Goal: Task Accomplishment & Management: Use online tool/utility

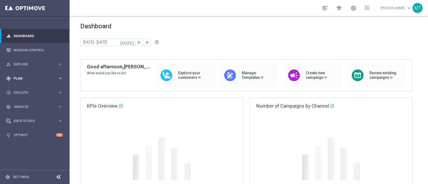
drag, startPoint x: 180, startPoint y: 2, endPoint x: 39, endPoint y: 78, distance: 160.1
click at [39, 78] on span "Plan" at bounding box center [36, 78] width 44 height 3
click at [27, 85] on div "gps_fixed Plan keyboard_arrow_right" at bounding box center [34, 78] width 69 height 14
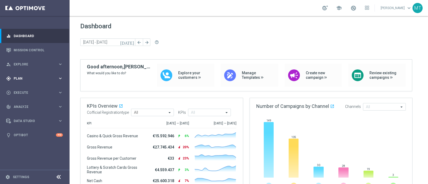
click at [18, 81] on div "gps_fixed Plan keyboard_arrow_right" at bounding box center [34, 78] width 69 height 14
click at [24, 90] on link "Target Groups" at bounding box center [35, 90] width 42 height 4
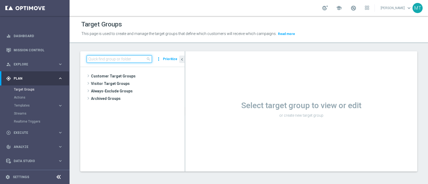
click at [119, 59] on input at bounding box center [119, 58] width 65 height 7
paste input "Talent 1st betting mpp lm ggr casino l3m > 0"
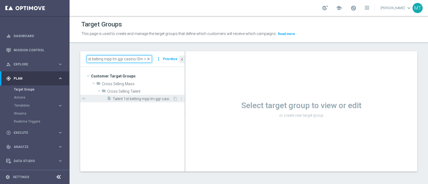
drag, startPoint x: 119, startPoint y: 58, endPoint x: 142, endPoint y: 100, distance: 47.2
click at [142, 100] on div "Talent 1st betting mpp lm ggr casino l3m > 0 close more_vert Prioritize Custome…" at bounding box center [132, 111] width 104 height 120
type input "Talent 1st betting mpp lm ggr casino l3m > 0"
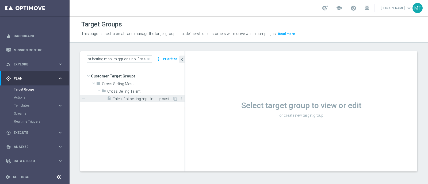
click at [142, 101] on span "Talent 1st betting mpp lm ggr casino l3m > 0" at bounding box center [143, 99] width 60 height 5
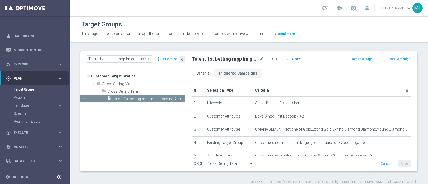
click at [294, 58] on span "Show" at bounding box center [296, 59] width 9 height 4
click at [150, 58] on span "close" at bounding box center [148, 59] width 4 height 4
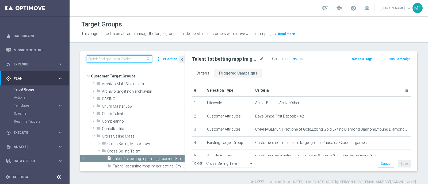
click at [125, 58] on input at bounding box center [119, 58] width 65 height 7
paste input "Talent 1st lotteries & other mpp lm"
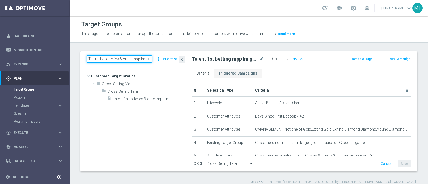
type input "Talent 1st lotteries & other mpp lm"
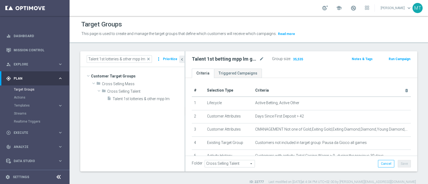
click at [146, 103] on tree-viewport "Customer Target Groups library_add create_new_folder folder" at bounding box center [132, 119] width 104 height 104
click at [145, 101] on div "insert_drive_file Talent 1st lotteries & other mpp lm" at bounding box center [139, 98] width 65 height 7
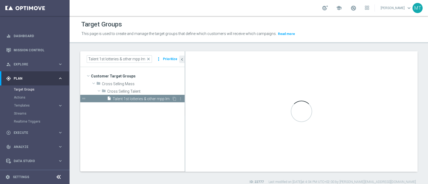
type textarea "1 and 2 and 3 and 4 and 5 and (6 or 7) and 8 and 9 and 10 and 11 and 12 and 13 …"
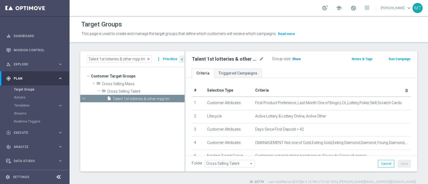
click at [296, 58] on span "Show" at bounding box center [296, 59] width 9 height 4
click at [297, 58] on p "Calculating…" at bounding box center [306, 58] width 19 height 4
click at [325, 46] on div "Target Groups This page is used to create and manage the target groups that def…" at bounding box center [249, 100] width 359 height 168
click at [150, 59] on span "close" at bounding box center [148, 59] width 4 height 4
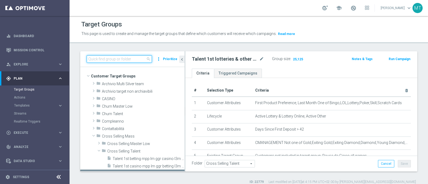
click at [108, 58] on input at bounding box center [119, 58] width 65 height 7
paste input "Talent 1st casino mpp lm ggr betting l3m > 0"
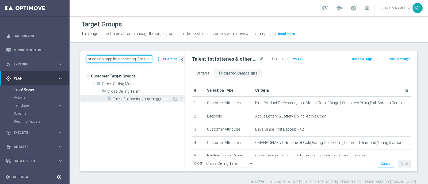
type input "Talent 1st casino mpp lm ggr betting l3m > 0"
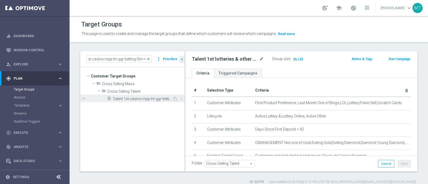
click at [153, 100] on span "Talent 1st casino mpp lm ggr betting l3m > 0" at bounding box center [143, 99] width 60 height 5
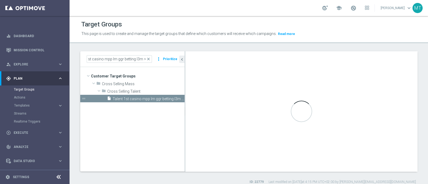
scroll to position [0, 0]
checkbox input "false"
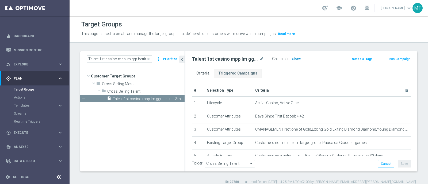
click at [296, 61] on h3 "Show" at bounding box center [297, 59] width 10 height 6
click at [148, 59] on span "close" at bounding box center [148, 59] width 4 height 4
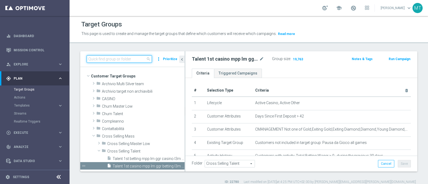
click at [129, 58] on input at bounding box center [119, 58] width 65 height 7
paste input "Master Low 1st betting mpp lm"
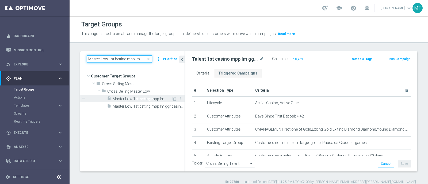
type input "Master Low 1st betting mpp lm"
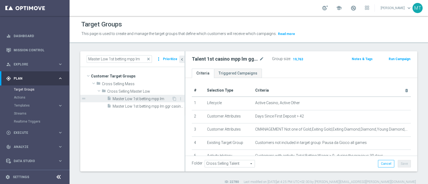
click at [139, 99] on span "Master Low 1st betting mpp lm" at bounding box center [142, 99] width 59 height 5
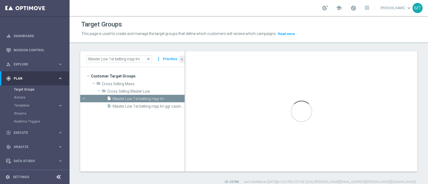
type input "Cross Selling Master Low"
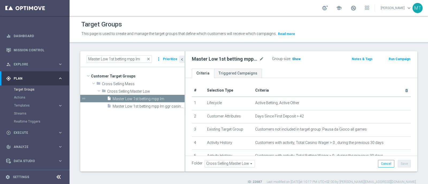
click at [292, 62] on h3 "Show" at bounding box center [297, 59] width 10 height 6
click at [150, 60] on span "close" at bounding box center [148, 59] width 4 height 4
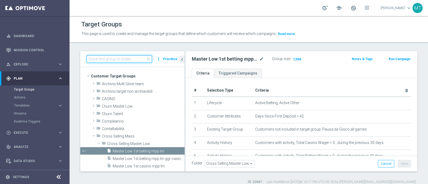
click at [129, 59] on input at bounding box center [119, 58] width 65 height 7
paste input "Master Low 1st lotteries & other mpp lm"
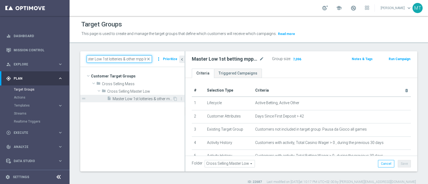
type input "Master Low 1st lotteries & other mpp lm"
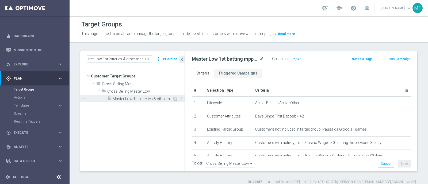
click at [130, 99] on span "Master Low 1st lotteries & other mpp lm" at bounding box center [143, 99] width 60 height 5
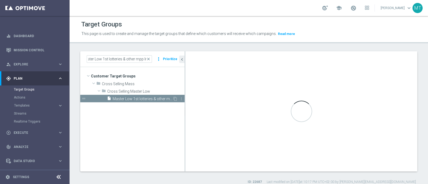
scroll to position [0, 0]
checkbox input "true"
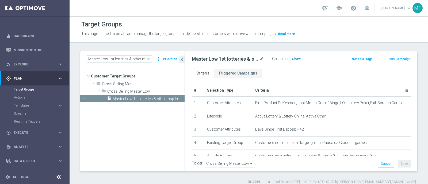
click at [296, 60] on span "Show" at bounding box center [296, 59] width 9 height 4
click at [150, 58] on span "close" at bounding box center [148, 59] width 4 height 4
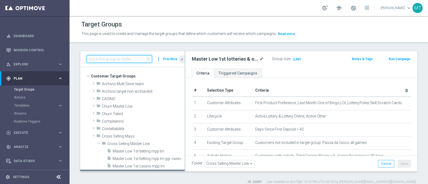
click at [123, 57] on input at bounding box center [119, 58] width 65 height 7
paste input "Master Low 1st casino mpp lm"
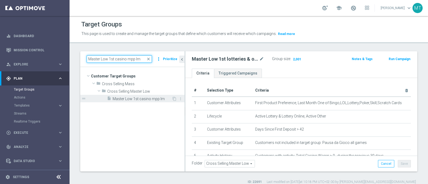
type input "Master Low 1st casino mpp lm"
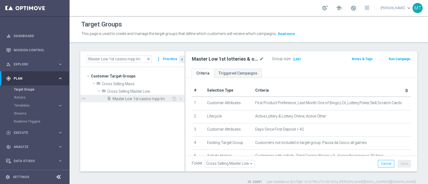
click at [154, 101] on div "insert_drive_file Master Low 1st casino mpp lm" at bounding box center [139, 98] width 65 height 7
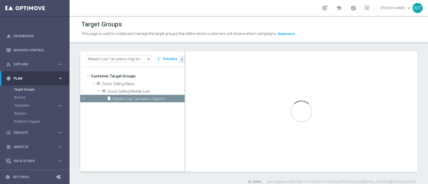
checkbox input "false"
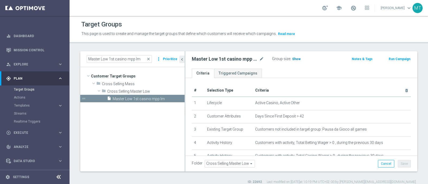
click at [294, 60] on span "Show" at bounding box center [296, 59] width 9 height 4
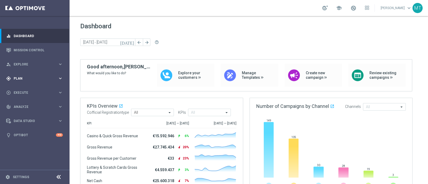
click at [22, 78] on span "Plan" at bounding box center [36, 78] width 44 height 3
click at [25, 105] on span "Templates" at bounding box center [33, 105] width 38 height 3
click at [24, 116] on link "Optimail" at bounding box center [36, 114] width 39 height 4
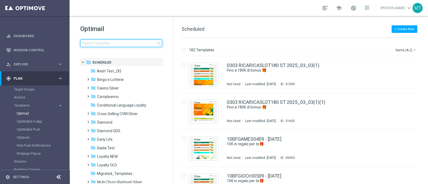
click at [127, 41] on input at bounding box center [121, 43] width 82 height 7
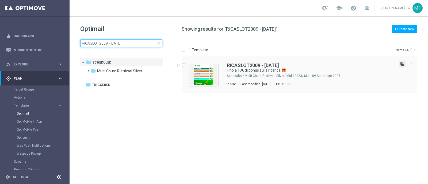
type input "RICASLOT2009 - [DATE]"
click at [400, 64] on icon "file_copy" at bounding box center [402, 64] width 4 height 4
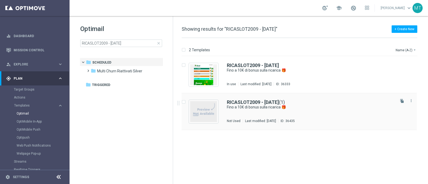
click at [244, 98] on div "RICASLOT2009 - [DATE] (1) Fino a 10€ di bonus sulla ricarica 🎁 Not Used Last mo…" at bounding box center [299, 111] width 235 height 37
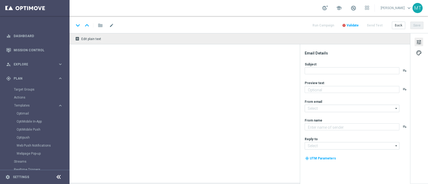
type input "RICASLOT2009 - [DATE](1)"
type textarea "Scopri la nuova promozione 🎯"
type input "[EMAIL_ADDRESS][DOMAIN_NAME]"
type textarea "Sisal"
type input "[EMAIL_ADDRESS][DOMAIN_NAME]"
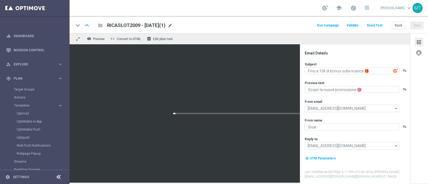
click at [173, 24] on span "mode_edit" at bounding box center [170, 25] width 5 height 5
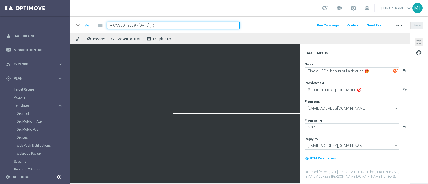
drag, startPoint x: 134, startPoint y: 25, endPoint x: 126, endPoint y: 26, distance: 7.8
click at [126, 26] on input "RICASLOT2009 - [DATE](1)" at bounding box center [173, 25] width 133 height 7
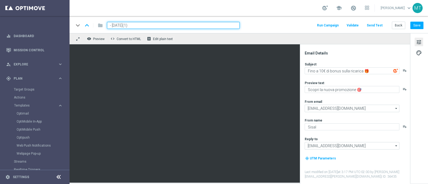
paste input "RICASLOT2709"
click at [167, 24] on input "RICASLOT2709 - [DATE](1)" at bounding box center [173, 25] width 133 height 7
type input "RICASLOT2709 - [DATE]"
click at [420, 25] on button "Save" at bounding box center [417, 25] width 13 height 7
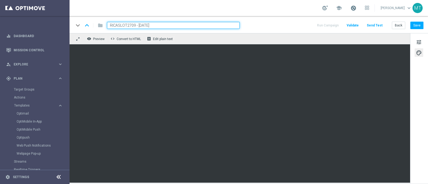
click at [356, 9] on span at bounding box center [354, 8] width 6 height 6
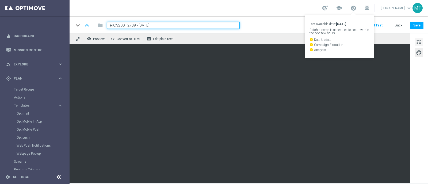
click at [421, 41] on span "tune" at bounding box center [419, 42] width 6 height 7
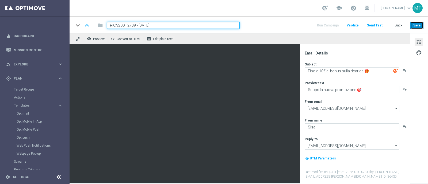
click at [413, 25] on button "Save" at bounding box center [417, 25] width 13 height 7
click at [419, 24] on button "Save" at bounding box center [417, 25] width 13 height 7
click at [26, 112] on link "Optimail" at bounding box center [36, 114] width 39 height 4
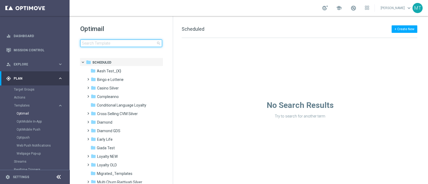
click at [108, 47] on input at bounding box center [121, 43] width 82 height 7
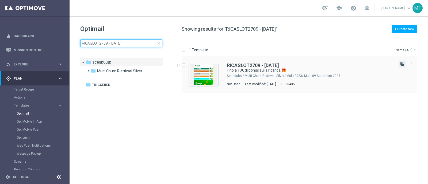
type input "RICASLOT2709 - [DATE]"
click at [402, 64] on icon "file_copy" at bounding box center [402, 64] width 4 height 4
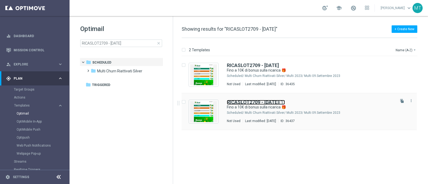
click at [257, 105] on b "RICASLOT2709 - [DATE]" at bounding box center [253, 103] width 52 height 6
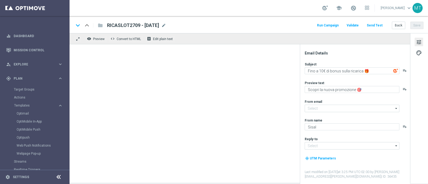
type input "[EMAIL_ADDRESS][DOMAIN_NAME]"
click at [173, 26] on span "mode_edit" at bounding box center [170, 25] width 5 height 5
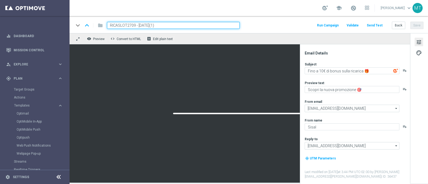
drag, startPoint x: 135, startPoint y: 25, endPoint x: 105, endPoint y: 25, distance: 30.0
click at [105, 25] on div "RICASLOT2709 - [DATE](1)" at bounding box center [171, 25] width 137 height 7
paste input
click at [175, 25] on input "RICSLOT2709 - [DATE](1)" at bounding box center [173, 25] width 133 height 7
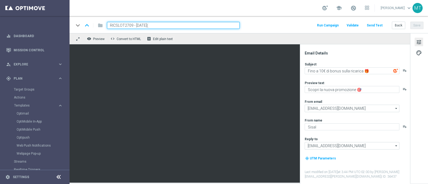
type input "RICSLOT2709 - [DATE]"
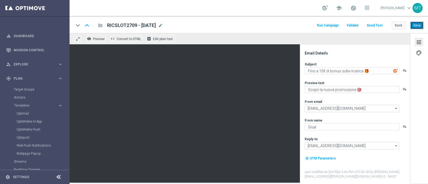
click at [415, 24] on button "Save" at bounding box center [417, 25] width 13 height 7
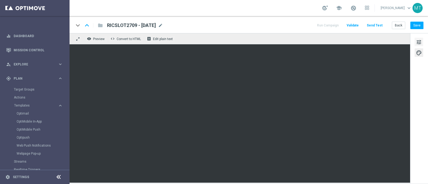
click at [415, 39] on button "tune" at bounding box center [419, 42] width 9 height 9
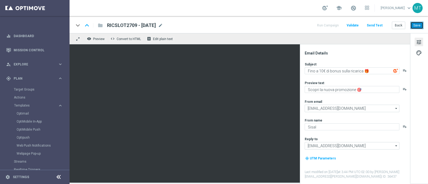
click at [415, 25] on button "Save" at bounding box center [417, 25] width 13 height 7
click at [424, 23] on div "keyboard_arrow_down keyboard_arrow_up folder RICSLOT2709 - [DATE] RICSLOT2709 -…" at bounding box center [249, 24] width 359 height 17
click at [421, 25] on button "Save" at bounding box center [417, 25] width 13 height 7
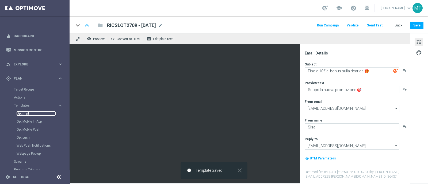
click at [22, 115] on link "Optimail" at bounding box center [36, 114] width 39 height 4
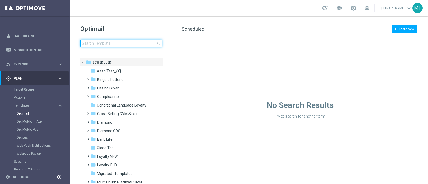
click at [111, 43] on input at bounding box center [121, 43] width 82 height 7
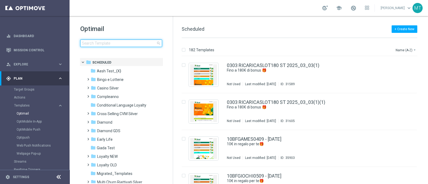
type input "RICBET2009 - [DATE]"
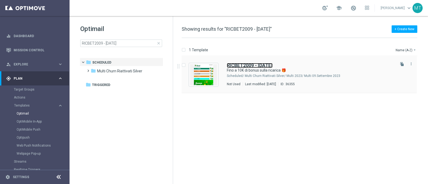
click at [242, 67] on b "RICBET2009 - [DATE]" at bounding box center [250, 66] width 46 height 6
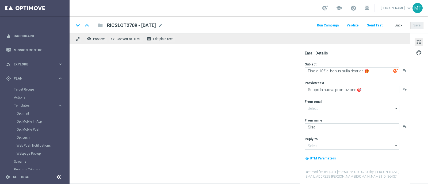
type input "[EMAIL_ADDRESS][DOMAIN_NAME]"
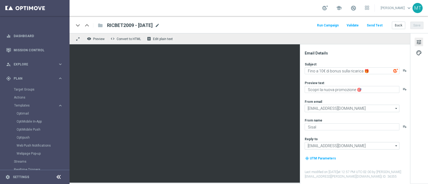
click at [160, 27] on span "mode_edit" at bounding box center [157, 25] width 5 height 5
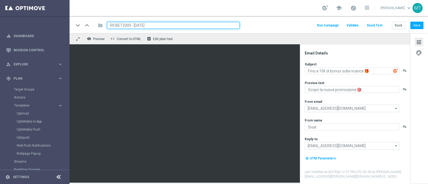
drag, startPoint x: 130, startPoint y: 25, endPoint x: 107, endPoint y: 25, distance: 23.3
click at [107, 25] on input "RICBET2009 - [DATE]" at bounding box center [173, 25] width 133 height 7
paste input "7"
click at [153, 26] on input "RICBET2709 - [DATE]" at bounding box center [173, 25] width 133 height 7
type input "RICBET2709 - [DATE]"
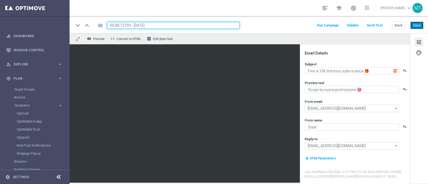
click at [421, 23] on button "Save" at bounding box center [417, 25] width 13 height 7
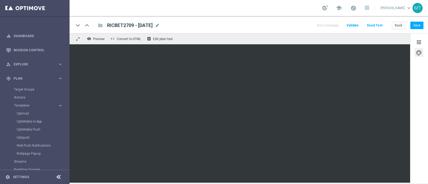
click at [416, 47] on div "tune palette" at bounding box center [419, 108] width 18 height 151
click at [420, 38] on button "tune" at bounding box center [419, 42] width 9 height 9
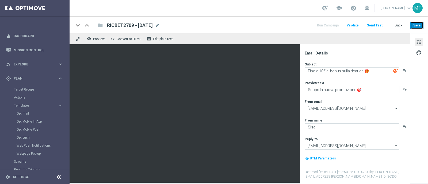
click at [413, 28] on button "Save" at bounding box center [417, 25] width 13 height 7
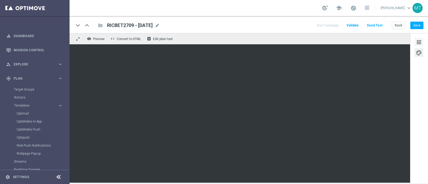
click at [422, 43] on button "tune" at bounding box center [419, 42] width 9 height 9
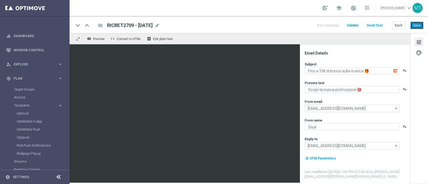
click at [423, 26] on button "Save" at bounding box center [417, 25] width 13 height 7
click at [27, 113] on link "Optimail" at bounding box center [36, 114] width 39 height 4
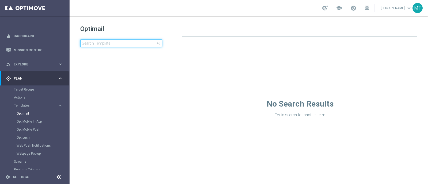
click at [96, 40] on input at bounding box center [121, 43] width 82 height 7
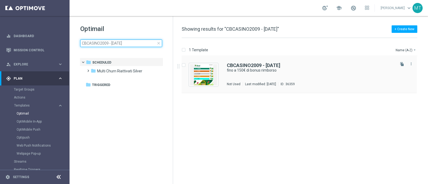
type input "CBCASINO2009 - [DATE]"
click at [362, 65] on div "CBCASINO2009 - [DATE]" at bounding box center [311, 65] width 168 height 5
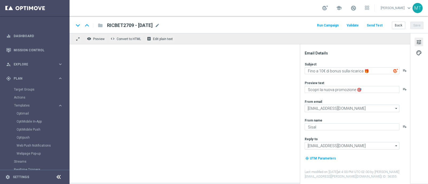
type textarea "fino a 150€ di bonus rimborso"
type textarea "Solo per te 🎁🎰"
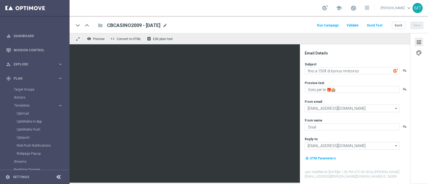
click at [168, 25] on span "mode_edit" at bounding box center [165, 25] width 5 height 5
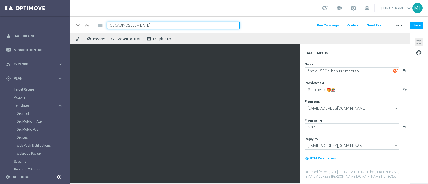
drag, startPoint x: 135, startPoint y: 25, endPoint x: 108, endPoint y: 26, distance: 27.1
click at [108, 26] on input "CBCASINO2009 - [DATE]" at bounding box center [173, 25] width 133 height 7
paste input "7"
click at [165, 24] on input "CBCASINO2709 - [DATE]" at bounding box center [173, 25] width 133 height 7
type input "CBCASINO2709 - [DATE]"
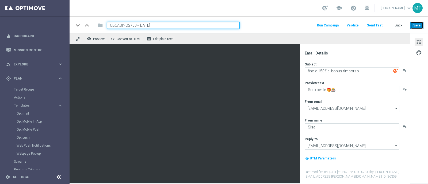
click at [417, 26] on button "Save" at bounding box center [417, 25] width 13 height 7
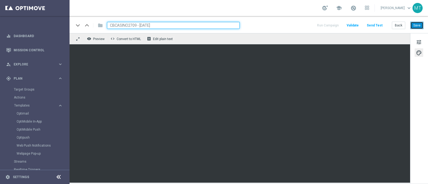
click at [416, 24] on button "Save" at bounding box center [417, 25] width 13 height 7
drag, startPoint x: 26, startPoint y: 114, endPoint x: 57, endPoint y: 132, distance: 35.5
click at [26, 114] on link "Optimail" at bounding box center [36, 114] width 39 height 4
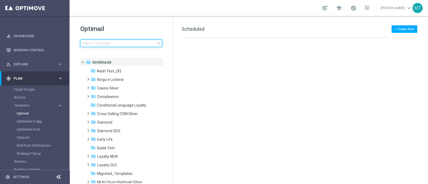
click at [107, 41] on input at bounding box center [121, 43] width 82 height 7
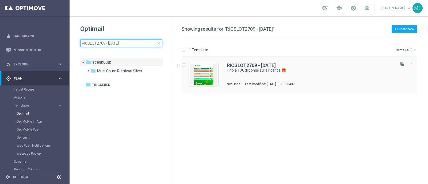
type input "RICSLOT2709 - [DATE]"
click at [347, 62] on div "RICSLOT2709 - [DATE] Fino a 10€ di bonus sulla ricarica 🎁 Not Used Last modifie…" at bounding box center [299, 74] width 235 height 37
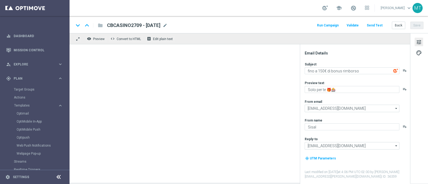
type textarea "Fino a 10€ di bonus sulla ricarica 🎁"
type textarea "Scopri la nuova promozione 🎯"
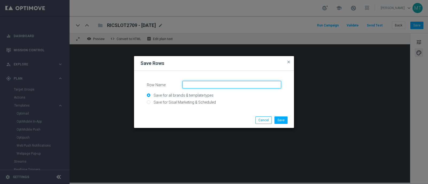
click at [214, 86] on input "Row Name" at bounding box center [232, 84] width 99 height 7
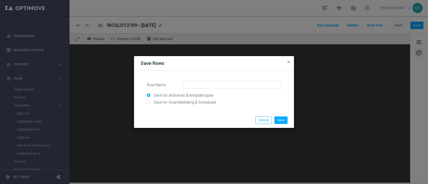
click at [148, 103] on input "Save for Sisal Marketing & Scheduled" at bounding box center [214, 104] width 134 height 7
radio input "true"
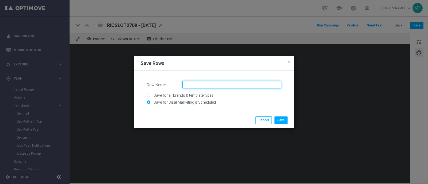
click at [204, 86] on input "Row Name" at bounding box center [232, 84] width 99 height 7
type input "slot agg"
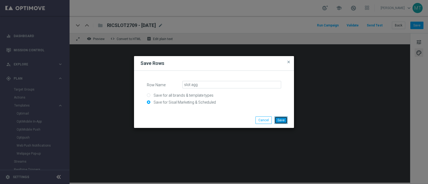
click at [282, 121] on button "Save" at bounding box center [281, 120] width 13 height 7
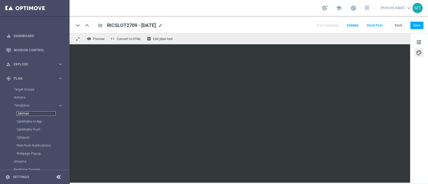
click at [23, 113] on link "Optimail" at bounding box center [36, 114] width 39 height 4
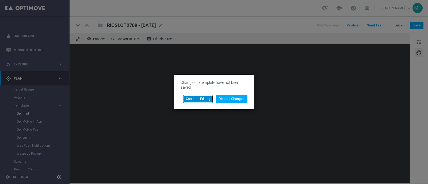
click at [210, 98] on button "Continue Editing" at bounding box center [198, 98] width 30 height 7
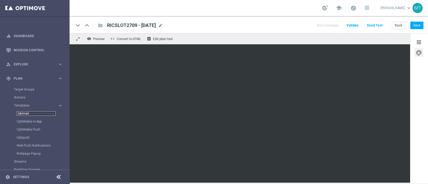
click at [23, 113] on link "Optimail" at bounding box center [36, 114] width 39 height 4
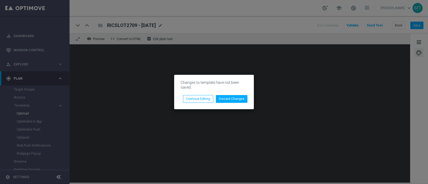
click at [248, 96] on li "Discard Changes" at bounding box center [232, 98] width 34 height 7
click at [238, 97] on button "Discard Changes" at bounding box center [232, 98] width 32 height 7
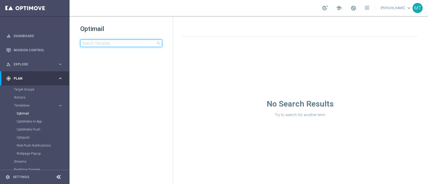
click at [99, 40] on input at bounding box center [121, 43] width 82 height 7
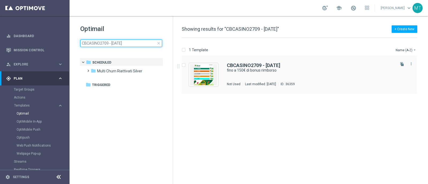
type input "CBCASINO2709 - [DATE]"
click at [301, 61] on div "CBCASINO2709 - [DATE] fino a 150€ di bonus rimborso Not Used Last modified: [DA…" at bounding box center [299, 74] width 235 height 37
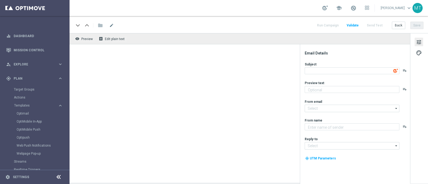
type textarea "fino a 150€ di bonus rimborso"
type textarea "Solo per te 🎁🎰"
type input "[EMAIL_ADDRESS][DOMAIN_NAME]"
type textarea "Sisal"
type input "[EMAIL_ADDRESS][DOMAIN_NAME]"
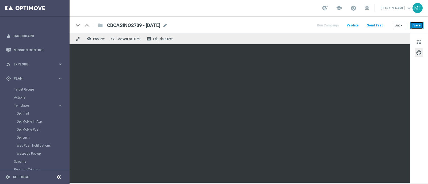
click at [417, 27] on button "Save" at bounding box center [417, 25] width 13 height 7
click at [415, 22] on button "Save" at bounding box center [417, 25] width 13 height 7
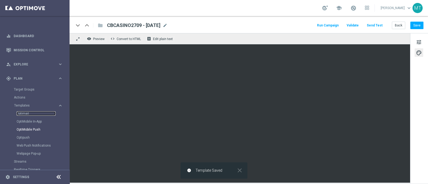
drag, startPoint x: 25, startPoint y: 114, endPoint x: 35, endPoint y: 128, distance: 16.6
click at [25, 114] on link "Optimail" at bounding box center [36, 114] width 39 height 4
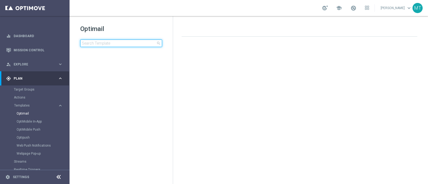
click at [97, 46] on input at bounding box center [121, 43] width 82 height 7
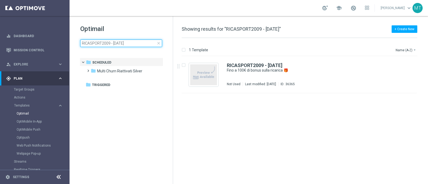
type input "RICASPORT2009 - [DATE]"
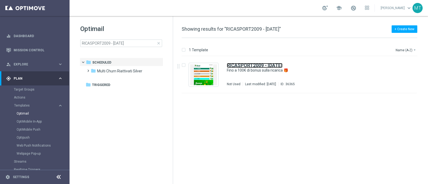
click at [274, 65] on b "RICASPORT2009 - [DATE]" at bounding box center [255, 66] width 56 height 6
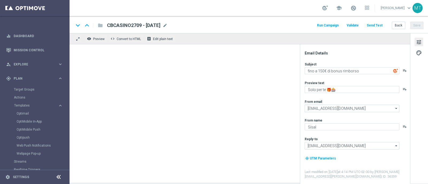
type textarea "Fino a 100€ di bonus sulla ricarica 🎁"
type textarea "Scopri la nuova promozione 🎯"
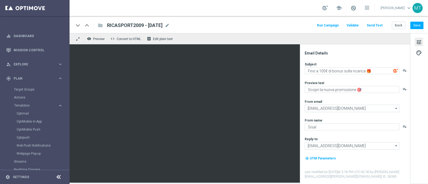
click at [170, 29] on div "RICASPORT2009 - [DATE] mode_edit" at bounding box center [138, 25] width 63 height 7
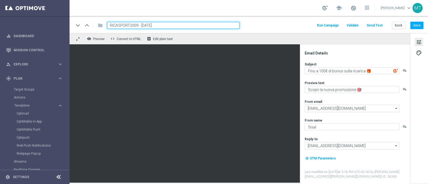
click at [139, 26] on input "RICASPORT2009 - [DATE]" at bounding box center [173, 25] width 133 height 7
drag, startPoint x: 138, startPoint y: 25, endPoint x: 104, endPoint y: 26, distance: 33.7
click at [104, 26] on div "RICASPORT2009 - [DATE]" at bounding box center [171, 25] width 137 height 7
paste input "INO27"
click at [160, 23] on input "RICASINO2709 - [DATE]" at bounding box center [173, 25] width 133 height 7
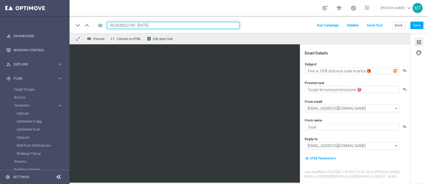
type input "RICASINO2709 - [DATE]"
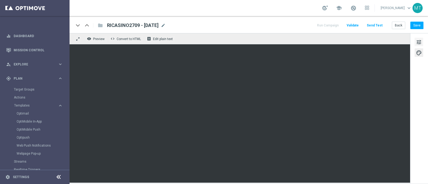
click at [416, 41] on button "tune" at bounding box center [419, 42] width 9 height 9
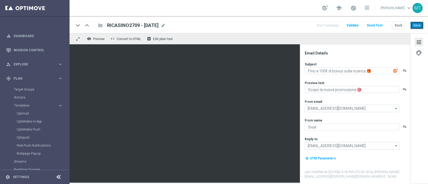
click at [416, 27] on button "Save" at bounding box center [417, 25] width 13 height 7
click at [418, 26] on button "Save" at bounding box center [417, 25] width 13 height 7
click at [424, 24] on div "keyboard_arrow_down keyboard_arrow_up folder RICASINO2709 - [DATE] RICASINO2709…" at bounding box center [249, 24] width 359 height 17
click at [418, 26] on button "Save" at bounding box center [417, 25] width 13 height 7
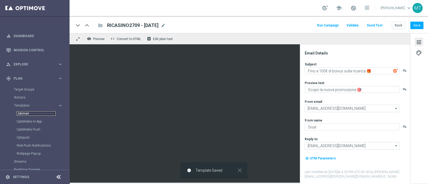
click at [26, 112] on link "Optimail" at bounding box center [36, 114] width 39 height 4
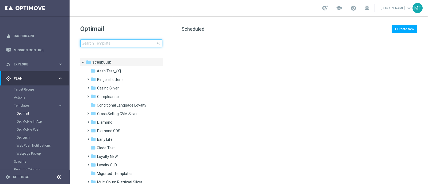
click at [106, 45] on input at bounding box center [121, 43] width 82 height 7
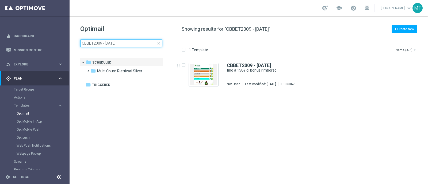
type input "CBBET2009 - [DATE]"
click at [291, 61] on div "CBBET2009 - [DATE] fino a 150€ di bonus rimborso Not Used Last modified: [DATE]…" at bounding box center [299, 74] width 235 height 37
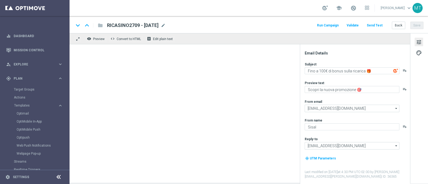
type textarea "fino a 150€ di bonus rimborso"
type textarea "Solo per te 🎁⚽"
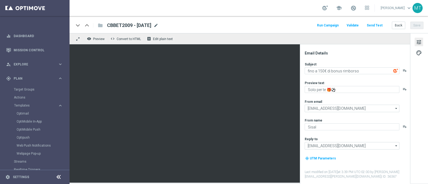
click at [158, 24] on span "mode_edit" at bounding box center [156, 25] width 5 height 5
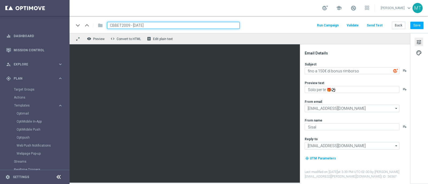
click at [127, 25] on input "CBBET2009 - [DATE]" at bounding box center [173, 25] width 133 height 7
drag, startPoint x: 130, startPoint y: 26, endPoint x: 106, endPoint y: 26, distance: 23.6
click at [106, 26] on div "CBBET2009 - [DATE]" at bounding box center [171, 25] width 137 height 7
paste input "7"
click at [159, 26] on input "CBBET2709 - [DATE]" at bounding box center [173, 25] width 133 height 7
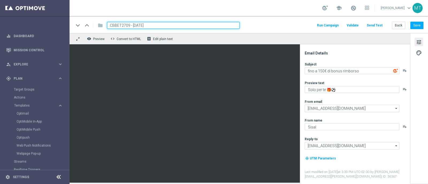
type input "CBBET2709 - [DATE]"
click at [420, 23] on button "Save" at bounding box center [417, 25] width 13 height 7
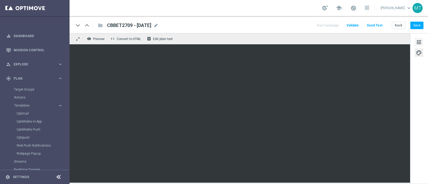
click at [422, 42] on span "tune" at bounding box center [419, 42] width 6 height 7
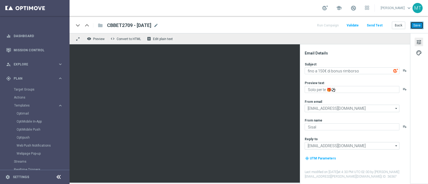
click at [422, 24] on button "Save" at bounding box center [417, 25] width 13 height 7
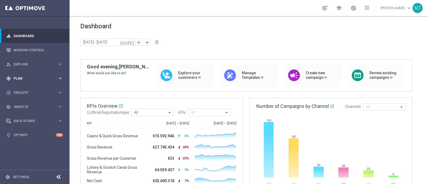
click at [35, 77] on span "Plan" at bounding box center [36, 78] width 44 height 3
click at [25, 105] on span "Templates" at bounding box center [33, 105] width 38 height 3
click at [27, 112] on link "Optimail" at bounding box center [36, 114] width 39 height 4
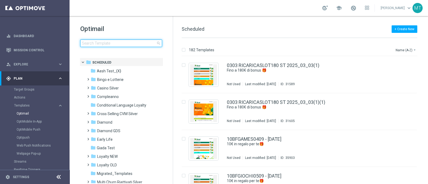
click at [121, 45] on input at bounding box center [121, 43] width 82 height 7
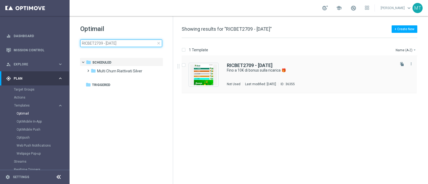
type input "RICBET2709 - [DATE]"
click at [293, 65] on div "RICBET2709 - [DATE]" at bounding box center [311, 65] width 168 height 5
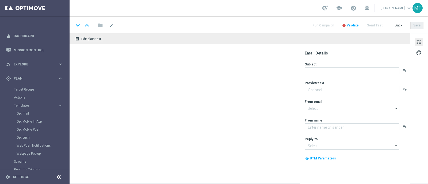
type textarea "Scopri la nuova promozione 🎯"
type input "[EMAIL_ADDRESS][DOMAIN_NAME]"
type textarea "Sisal"
type input "[EMAIL_ADDRESS][DOMAIN_NAME]"
